Goal: Information Seeking & Learning: Learn about a topic

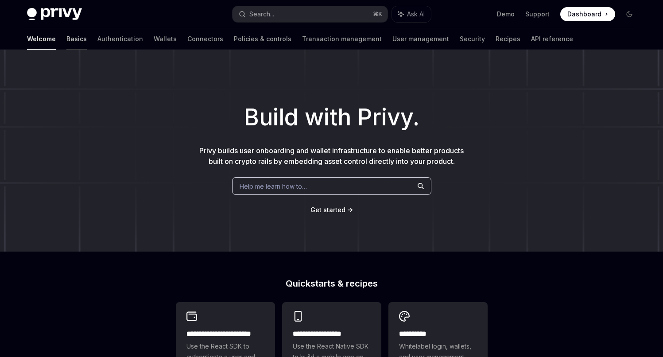
click at [66, 36] on link "Basics" at bounding box center [76, 38] width 20 height 21
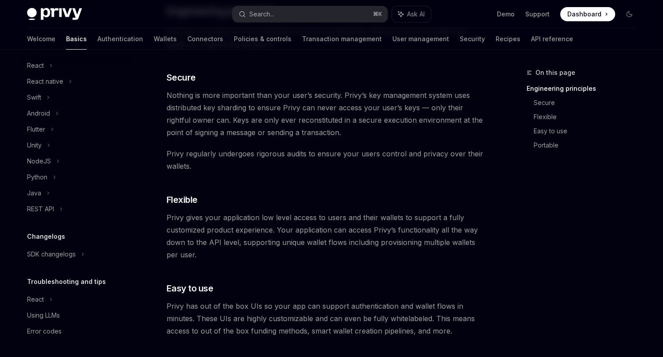
scroll to position [256, 0]
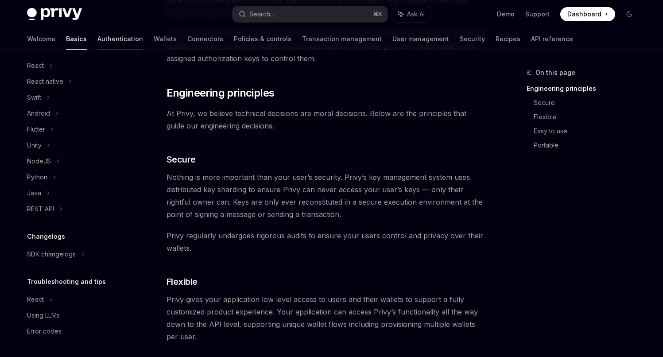
click at [97, 35] on link "Authentication" at bounding box center [120, 38] width 46 height 21
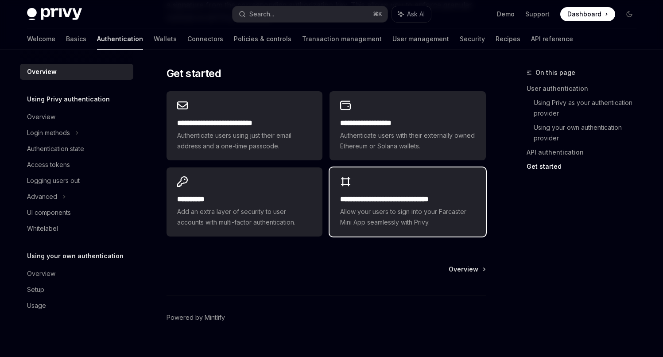
scroll to position [743, 0]
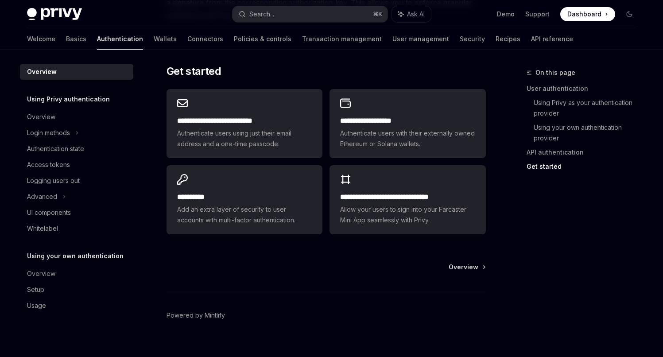
click at [50, 15] on img at bounding box center [54, 14] width 55 height 12
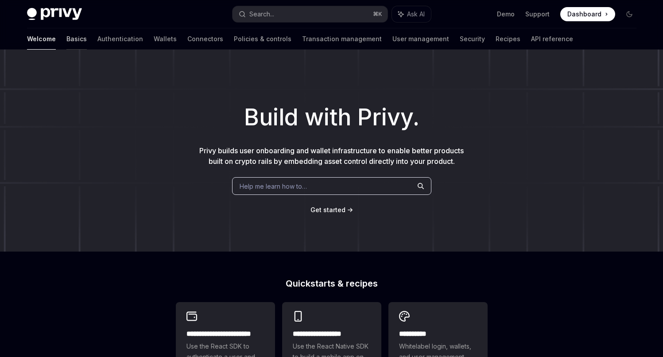
click at [66, 39] on link "Basics" at bounding box center [76, 38] width 20 height 21
type textarea "*"
click at [66, 42] on link "Basics" at bounding box center [76, 38] width 20 height 21
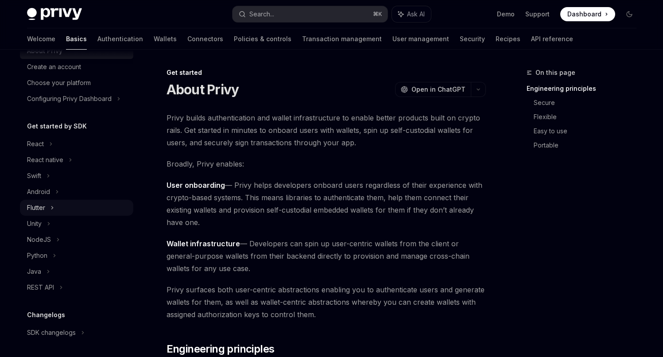
scroll to position [44, 0]
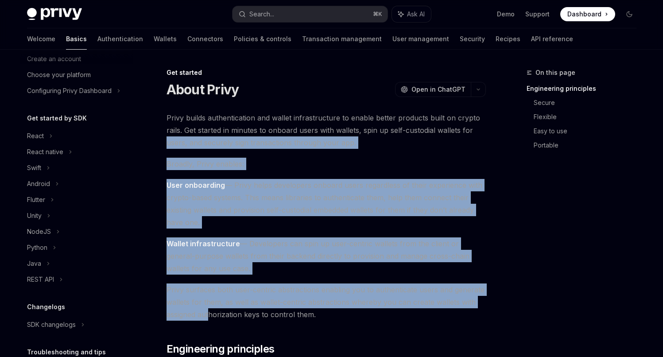
drag, startPoint x: 12, startPoint y: 140, endPoint x: 264, endPoint y: 310, distance: 303.8
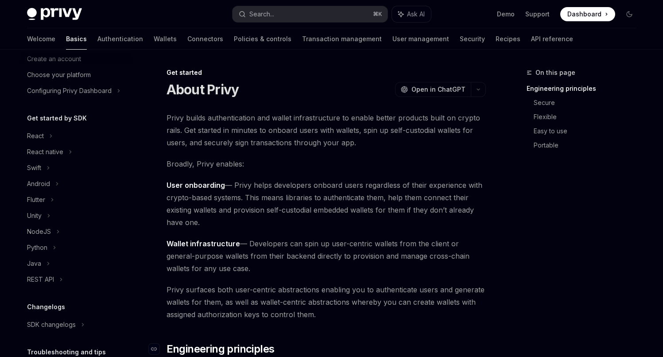
click at [323, 346] on h2 "​ Engineering principles" at bounding box center [326, 349] width 319 height 14
click at [48, 231] on div "NodeJS" at bounding box center [39, 231] width 24 height 11
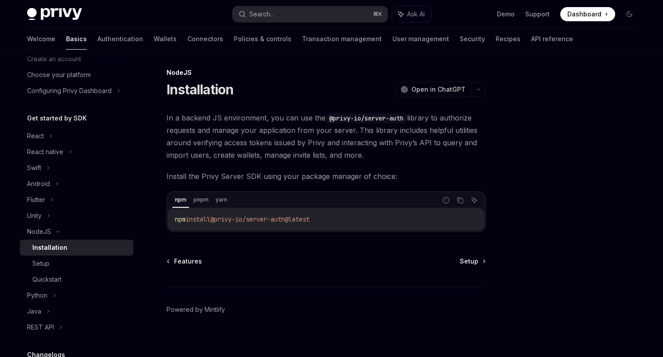
drag, startPoint x: 333, startPoint y: 218, endPoint x: 161, endPoint y: 215, distance: 171.9
click at [161, 215] on div "NodeJS Installation OpenAI Open in ChatGPT OpenAI Open in ChatGPT In a backend …" at bounding box center [243, 215] width 489 height 296
copy span "npm install @privy-io/server-auth@latest"
click at [360, 221] on code "npm install @privy-io/server-auth@latest" at bounding box center [326, 219] width 303 height 11
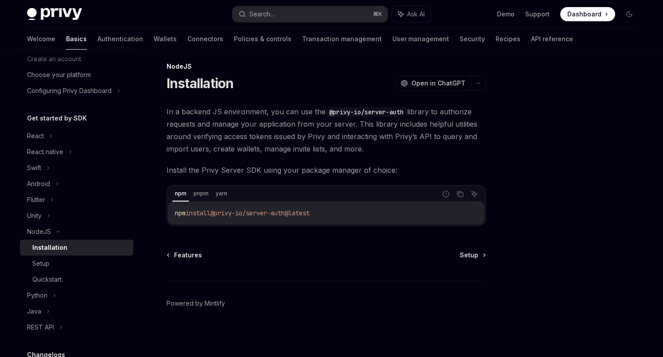
scroll to position [7, 0]
drag, startPoint x: 365, startPoint y: 220, endPoint x: 187, endPoint y: 211, distance: 177.4
click at [162, 211] on div "NodeJS Installation OpenAI Open in ChatGPT OpenAI Open in ChatGPT In a backend …" at bounding box center [243, 209] width 489 height 296
copy span "npm install @privy-io/server-auth@latest"
click at [325, 214] on code "npm install @privy-io/server-auth@latest" at bounding box center [326, 212] width 303 height 11
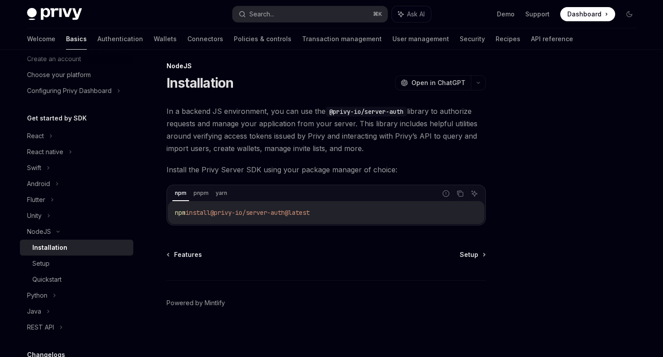
drag, startPoint x: 334, startPoint y: 214, endPoint x: 253, endPoint y: 215, distance: 81.1
click at [253, 215] on code "npm install @privy-io/server-auth@latest" at bounding box center [326, 212] width 303 height 11
click at [250, 214] on span "@privy-io/server-auth@latest" at bounding box center [259, 213] width 99 height 8
drag, startPoint x: 342, startPoint y: 216, endPoint x: 218, endPoint y: 216, distance: 123.6
click at [218, 216] on code "npm install @privy-io/server-auth@latest" at bounding box center [326, 212] width 303 height 11
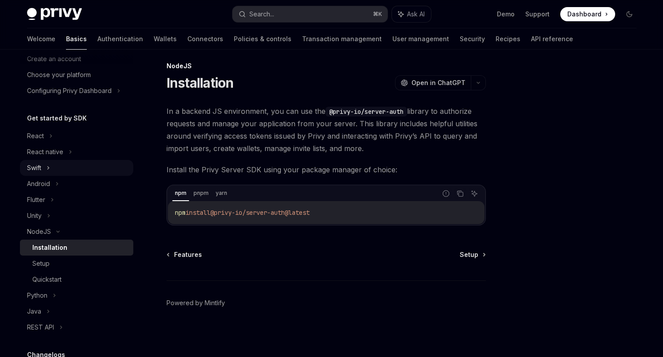
scroll to position [42, 0]
click at [307, 213] on span "@privy-io/server-auth@latest" at bounding box center [259, 213] width 99 height 8
drag, startPoint x: 346, startPoint y: 213, endPoint x: 219, endPoint y: 211, distance: 126.7
click at [219, 211] on code "npm install @privy-io/server-auth@latest" at bounding box center [326, 212] width 303 height 11
copy span "@privy-io/server-auth@latest"
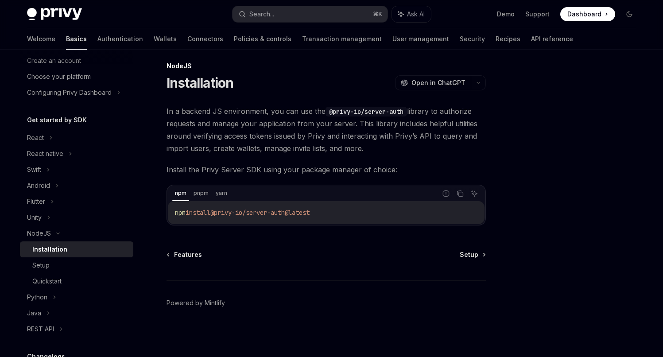
copy span "@privy-io/server-auth@latest"
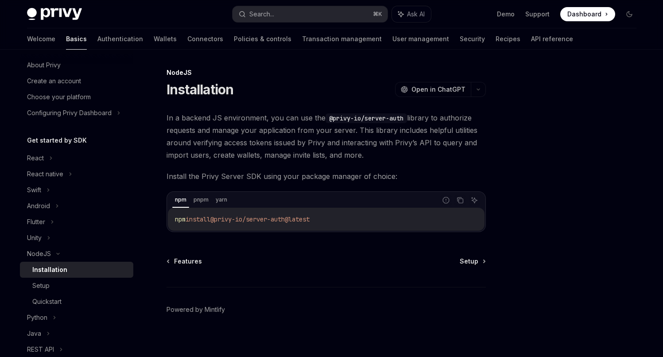
scroll to position [0, 0]
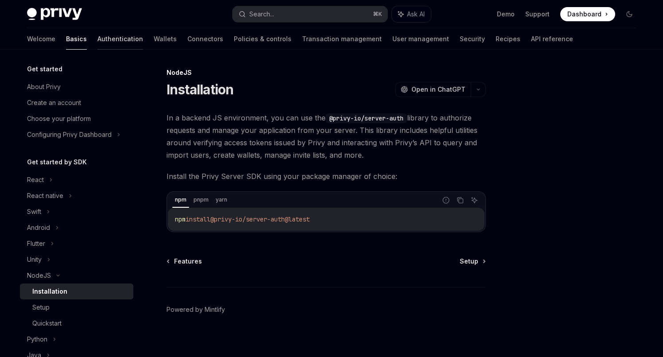
click at [97, 37] on link "Authentication" at bounding box center [120, 38] width 46 height 21
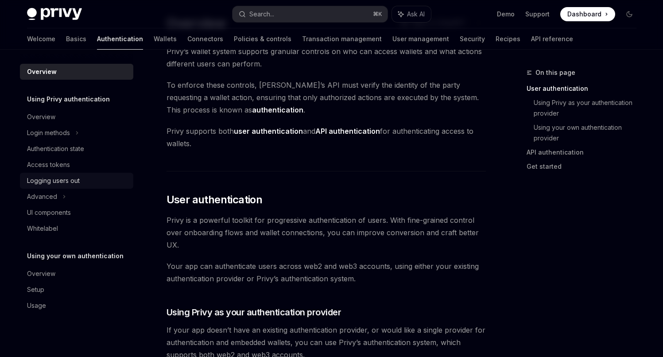
scroll to position [54, 0]
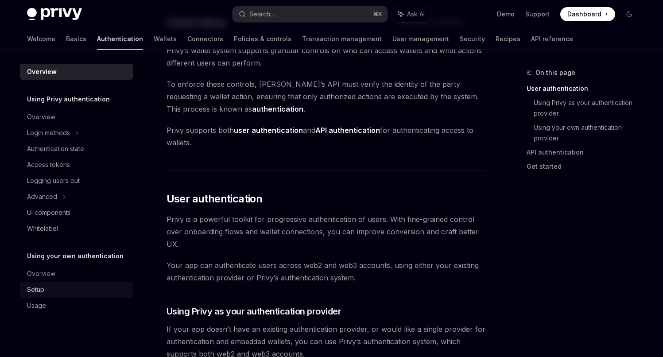
click at [48, 288] on div "Setup" at bounding box center [77, 289] width 101 height 11
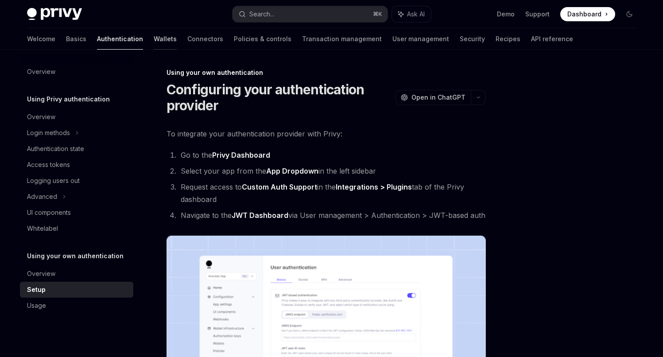
click at [154, 40] on link "Wallets" at bounding box center [165, 38] width 23 height 21
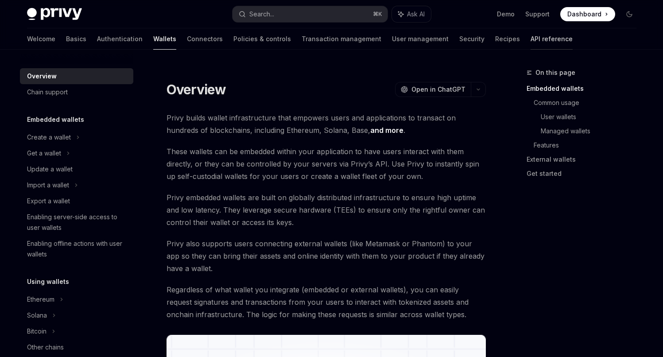
click at [531, 37] on link "API reference" at bounding box center [552, 38] width 42 height 21
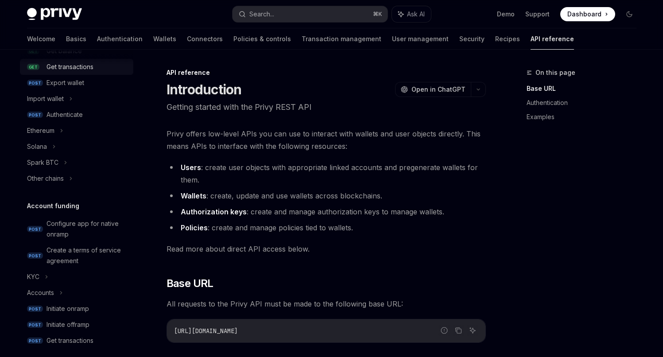
scroll to position [193, 0]
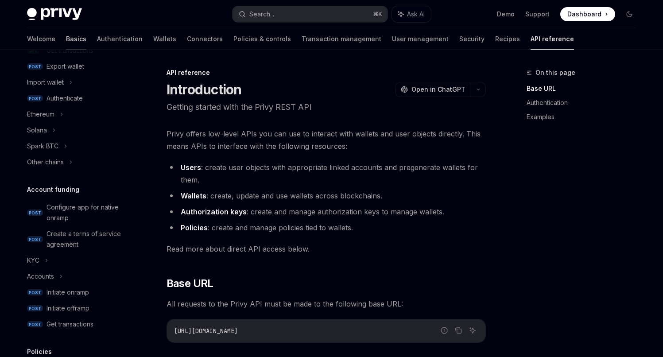
click at [66, 37] on link "Basics" at bounding box center [76, 38] width 20 height 21
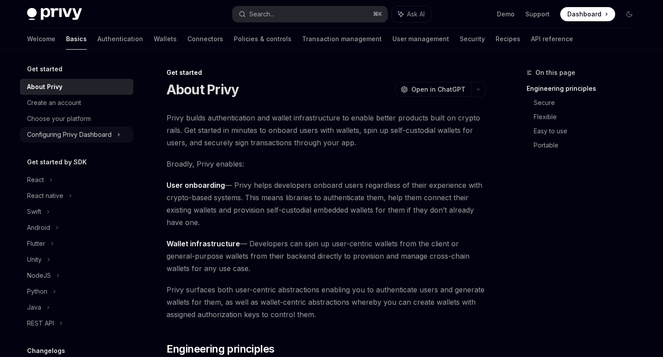
click at [68, 137] on div "Configuring Privy Dashboard" at bounding box center [69, 134] width 85 height 11
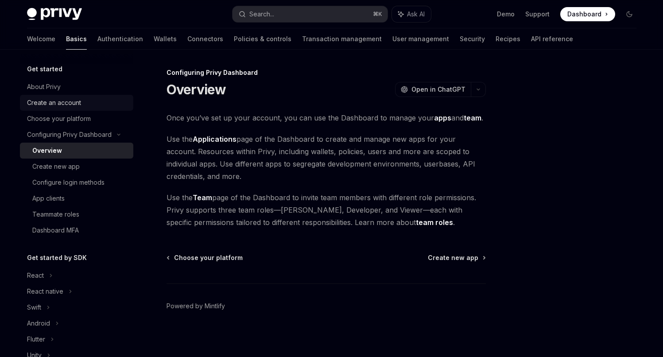
click at [63, 105] on div "Create an account" at bounding box center [54, 102] width 54 height 11
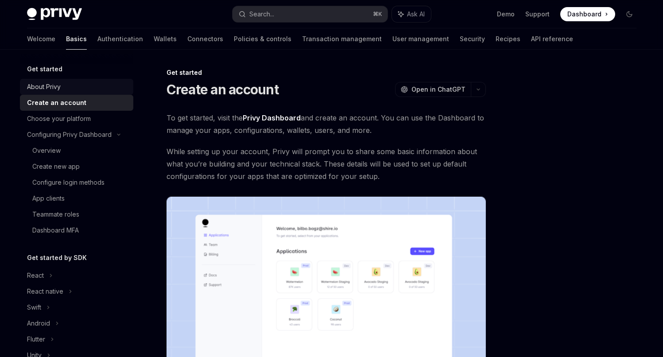
click at [53, 84] on div "About Privy" at bounding box center [44, 87] width 34 height 11
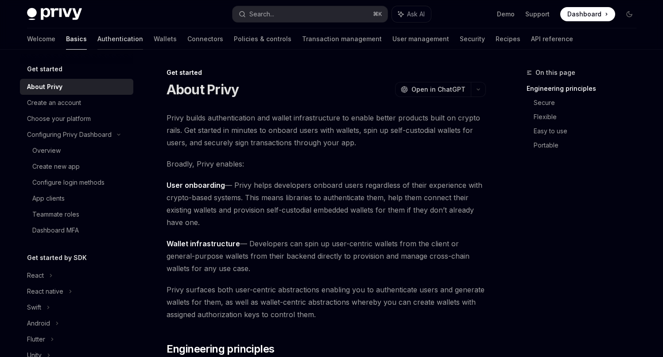
click at [97, 39] on link "Authentication" at bounding box center [120, 38] width 46 height 21
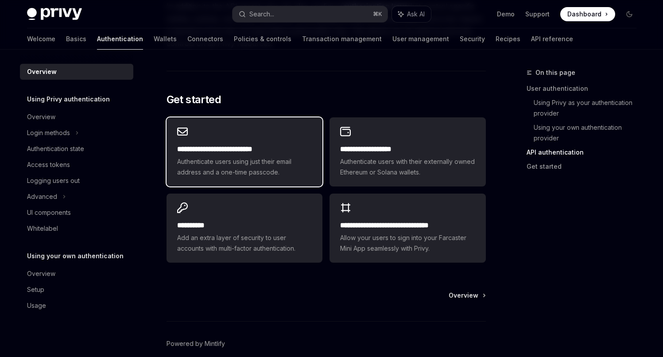
scroll to position [715, 0]
drag, startPoint x: 162, startPoint y: 150, endPoint x: 281, endPoint y: 148, distance: 119.2
copy h2 "**********"
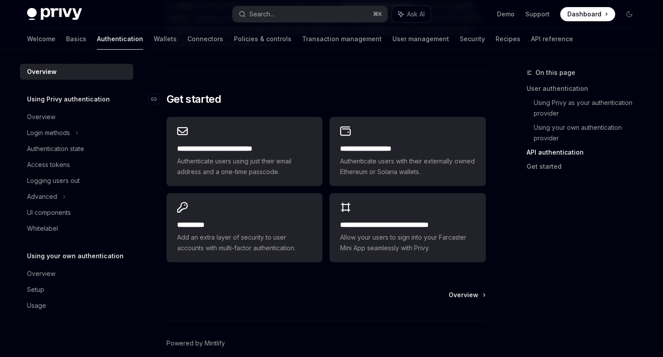
click at [409, 96] on h2 "​ Get started" at bounding box center [326, 99] width 319 height 14
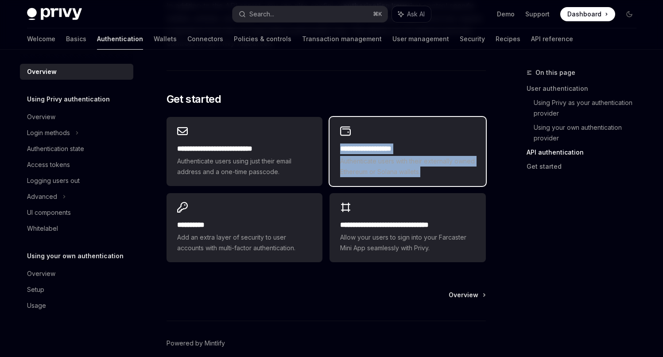
drag, startPoint x: 507, startPoint y: 167, endPoint x: 331, endPoint y: 153, distance: 176.9
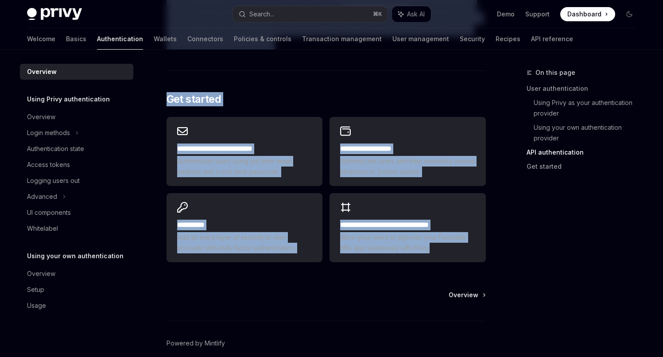
drag, startPoint x: 502, startPoint y: 264, endPoint x: 506, endPoint y: 252, distance: 12.5
click at [517, 252] on div "On this page User authentication Using Privy as your authentication provider Us…" at bounding box center [576, 212] width 135 height 290
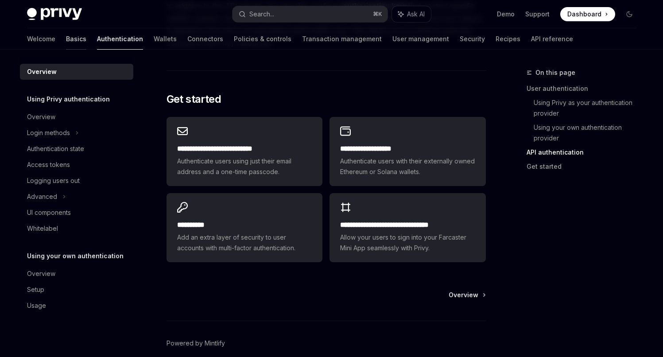
click at [66, 39] on link "Basics" at bounding box center [76, 38] width 20 height 21
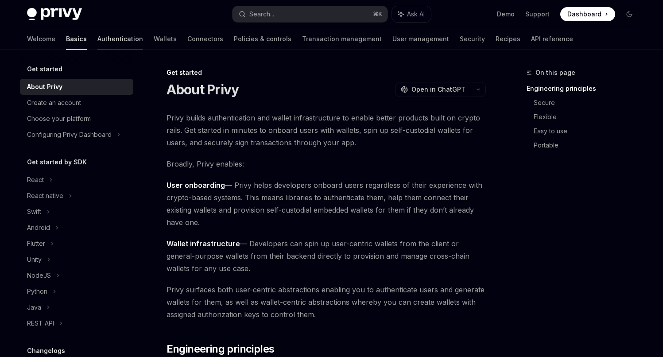
click at [97, 40] on link "Authentication" at bounding box center [120, 38] width 46 height 21
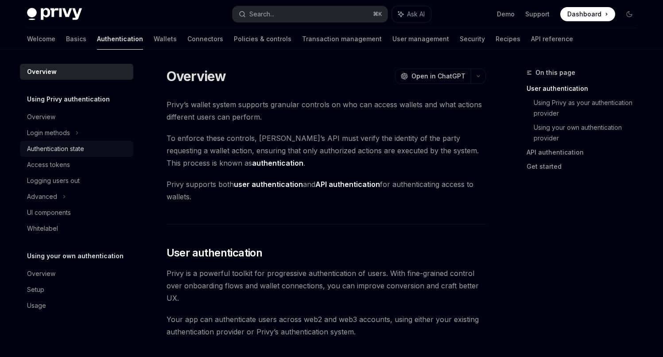
click at [52, 148] on div "Authentication state" at bounding box center [55, 149] width 57 height 11
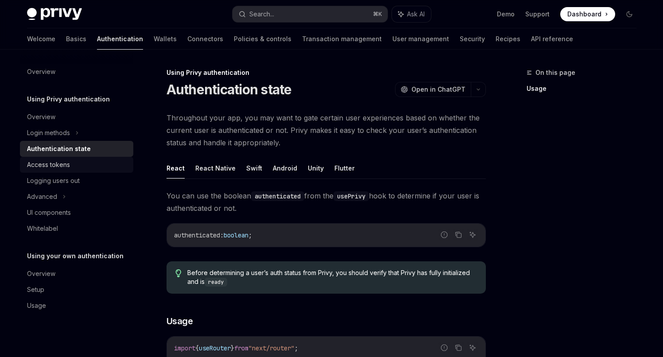
click at [52, 160] on div "Access tokens" at bounding box center [48, 165] width 43 height 11
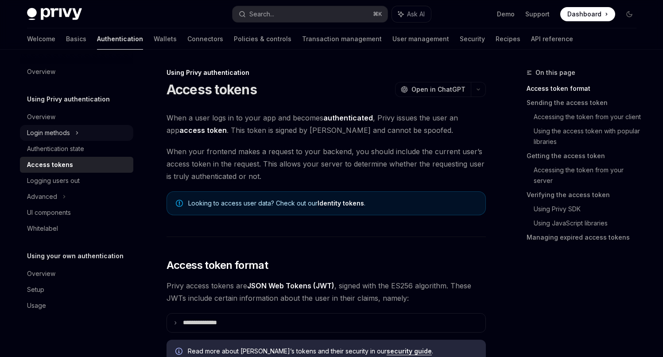
click at [59, 132] on div "Login methods" at bounding box center [48, 133] width 43 height 11
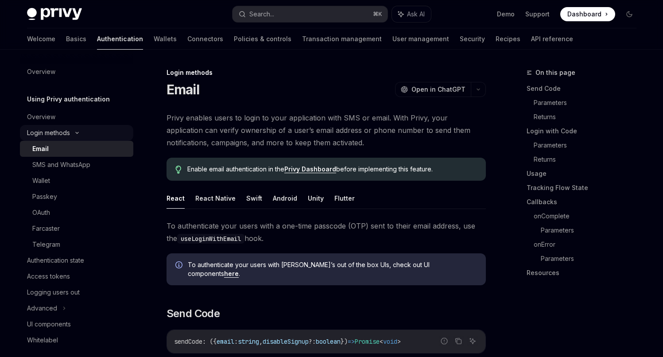
type textarea "*"
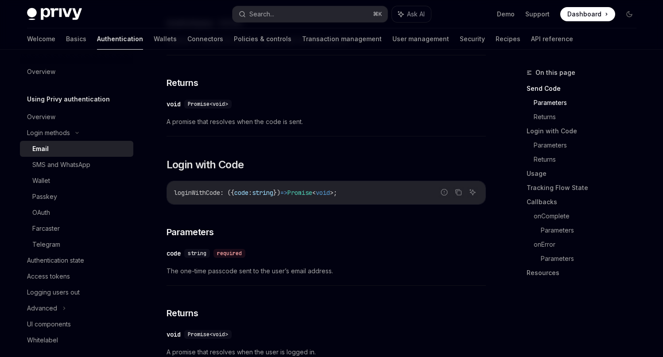
scroll to position [374, 0]
